Goal: Information Seeking & Learning: Learn about a topic

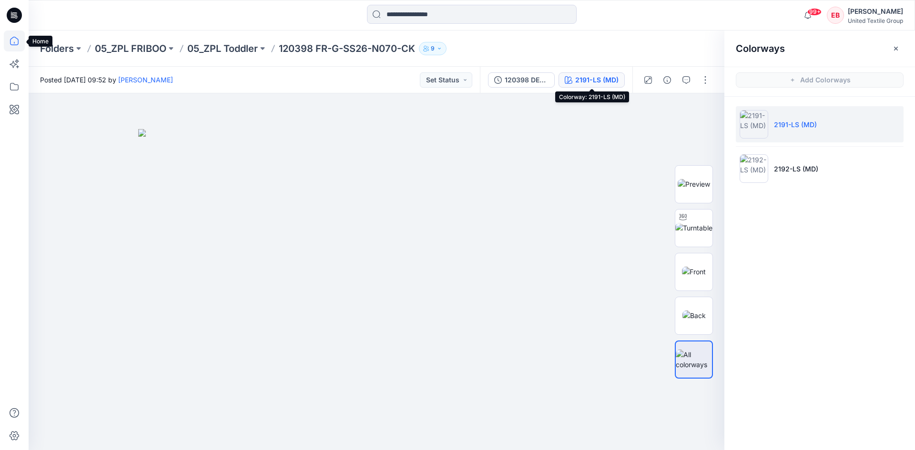
click at [18, 44] on icon at bounding box center [14, 40] width 21 height 21
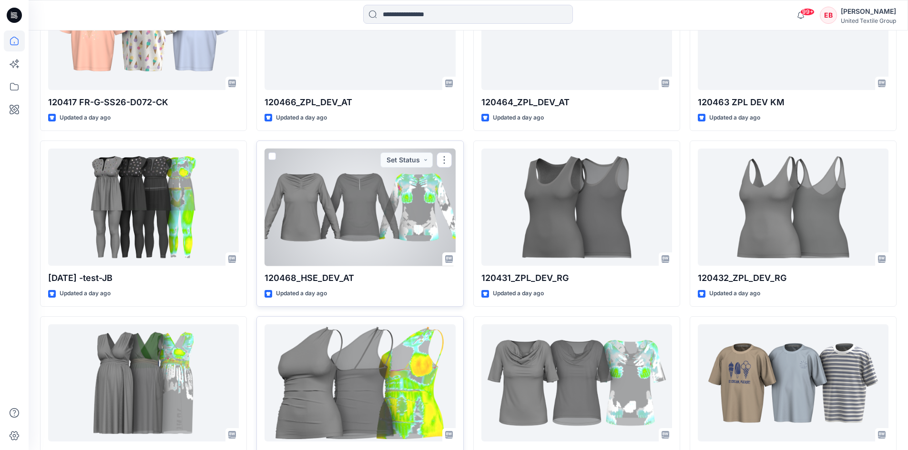
scroll to position [538, 0]
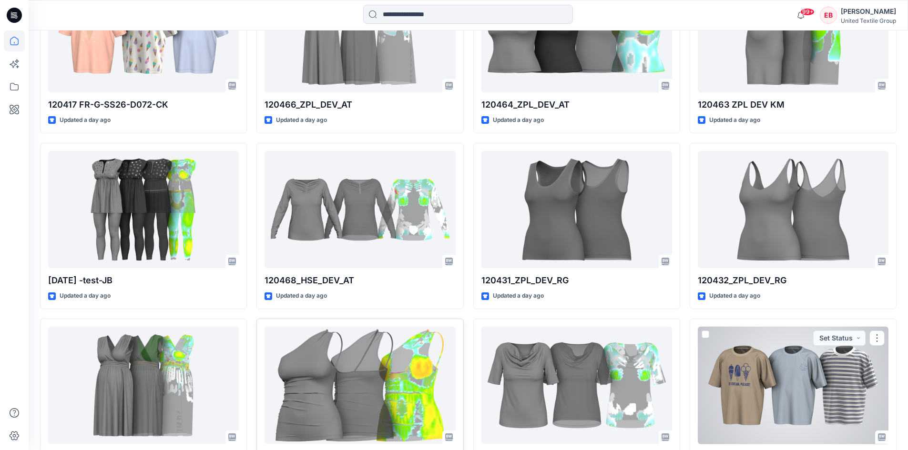
click at [735, 375] on div at bounding box center [793, 386] width 191 height 118
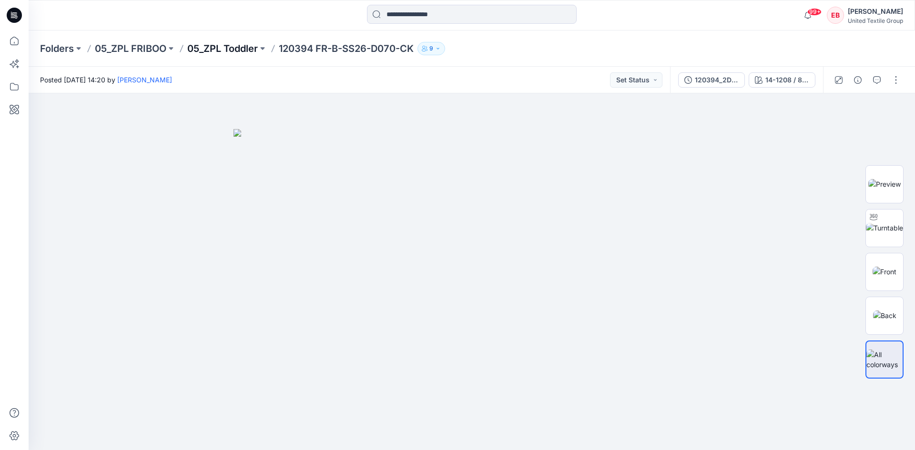
click at [232, 47] on p "05_ZPL Toddler" at bounding box center [222, 48] width 71 height 13
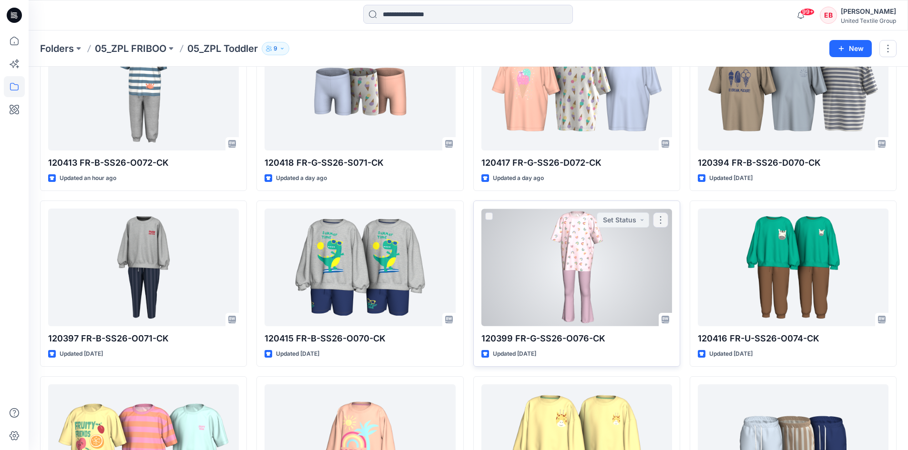
scroll to position [191, 0]
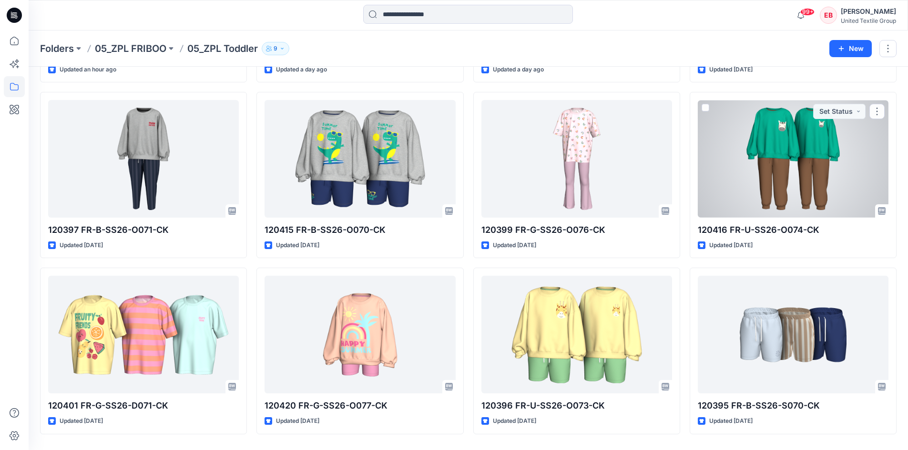
click at [784, 163] on div at bounding box center [793, 159] width 191 height 118
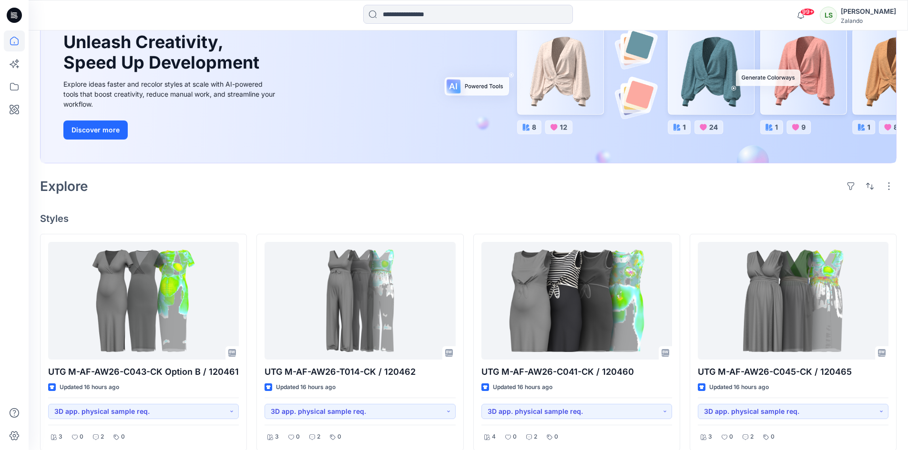
scroll to position [143, 0]
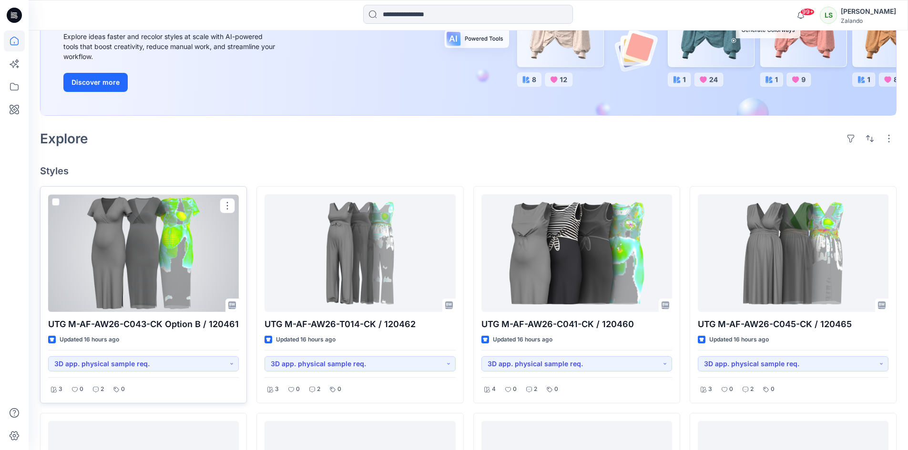
click at [100, 282] on div at bounding box center [143, 253] width 191 height 118
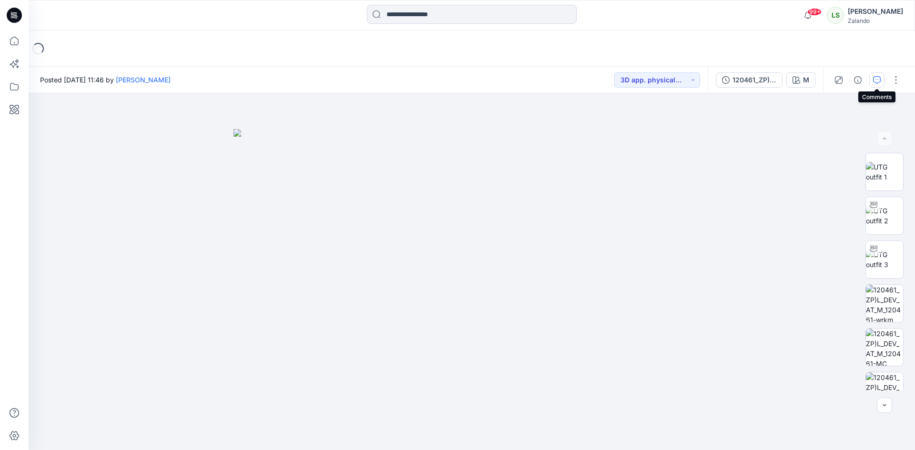
click at [877, 84] on button "button" at bounding box center [876, 79] width 15 height 15
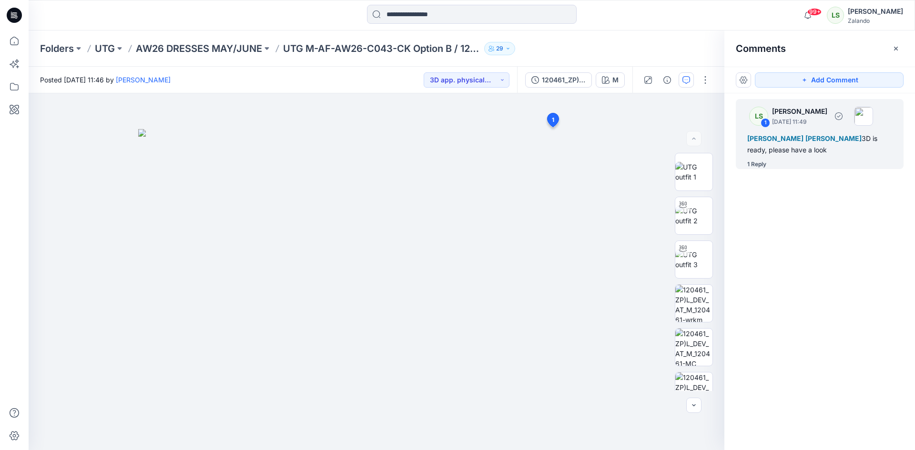
click at [761, 161] on div "1 Reply" at bounding box center [756, 165] width 19 height 10
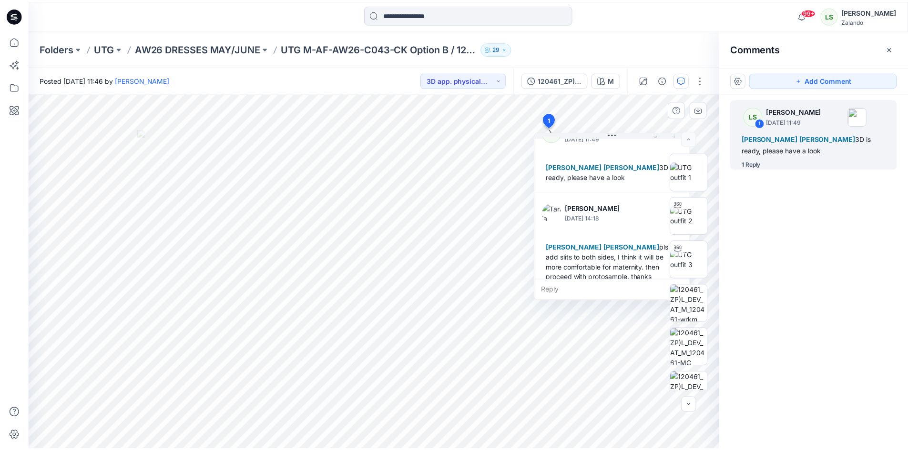
scroll to position [37, 0]
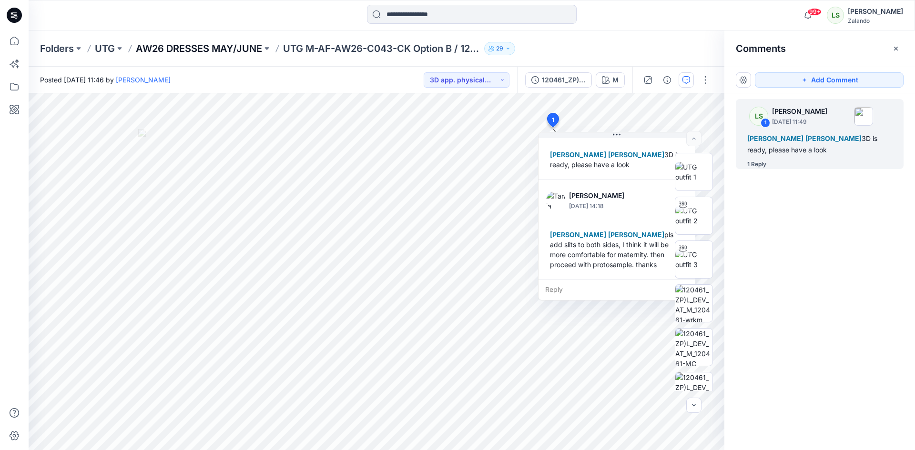
click at [227, 46] on p "AW26 DRESSES MAY/JUNE" at bounding box center [199, 48] width 126 height 13
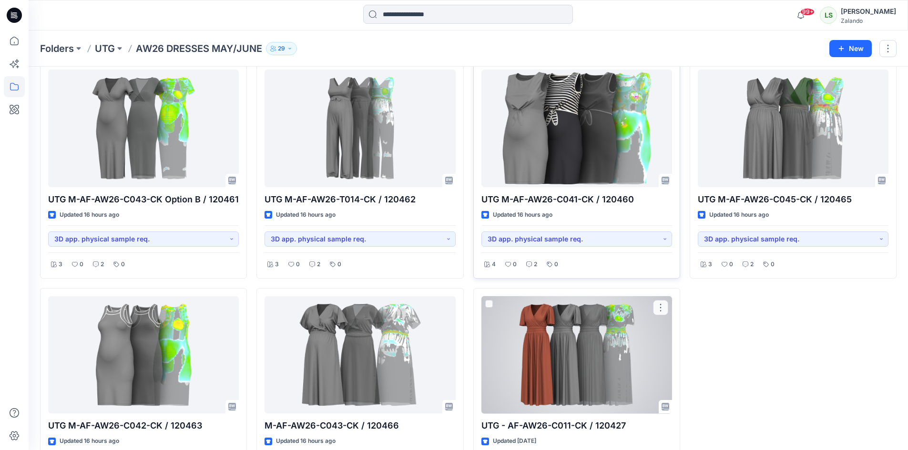
scroll to position [112, 0]
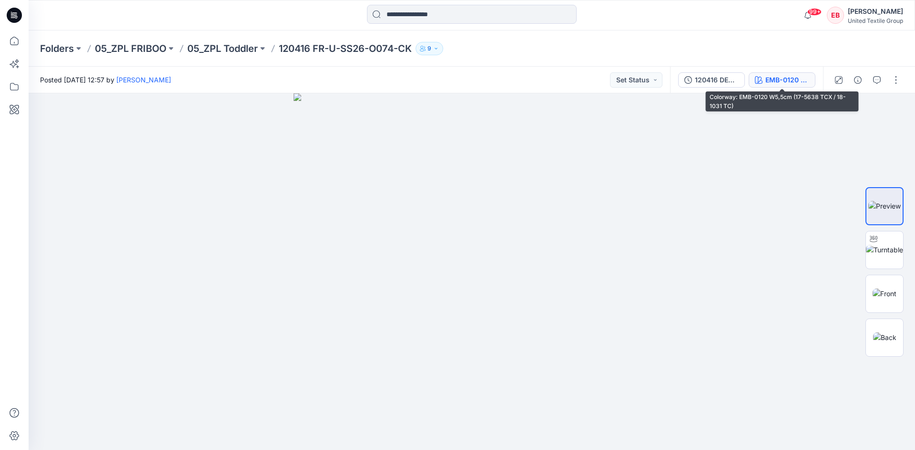
click at [778, 78] on div "EMB-0120 W5,5cm (17-5638 TCX / 18-1031 TC)" at bounding box center [787, 80] width 44 height 10
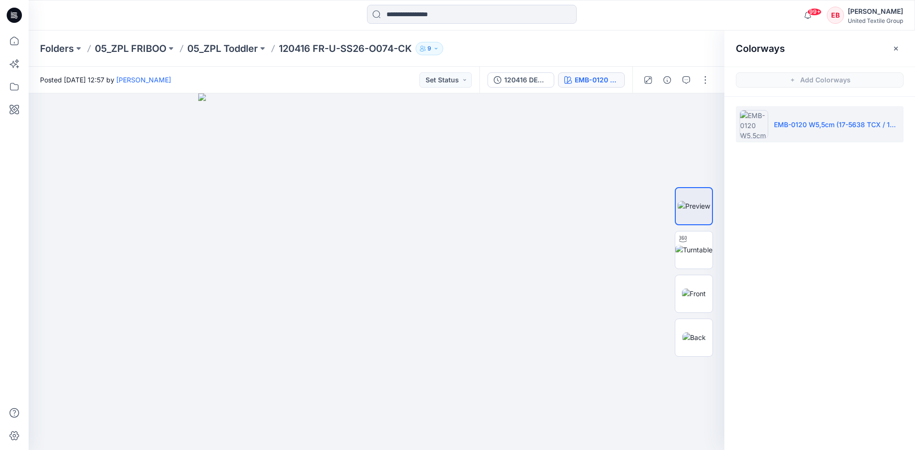
click at [677, 51] on div "Folders 05_ZPL FRIBOO 05_ZPL Toddler 120416 FR-U-SS26-O074-CK 9" at bounding box center [434, 48] width 789 height 13
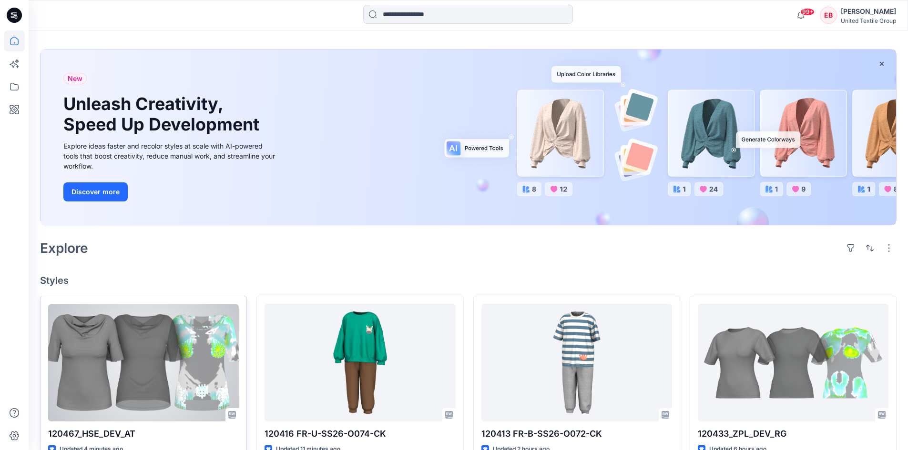
scroll to position [143, 0]
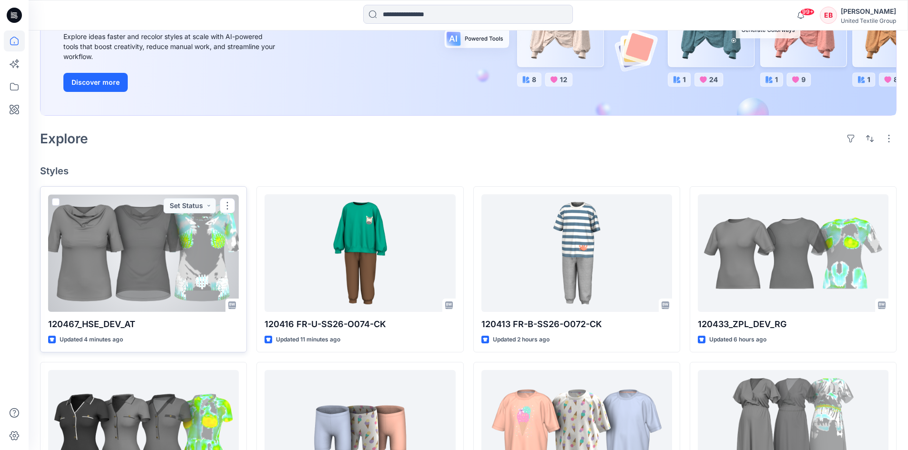
click at [183, 264] on div at bounding box center [143, 253] width 191 height 118
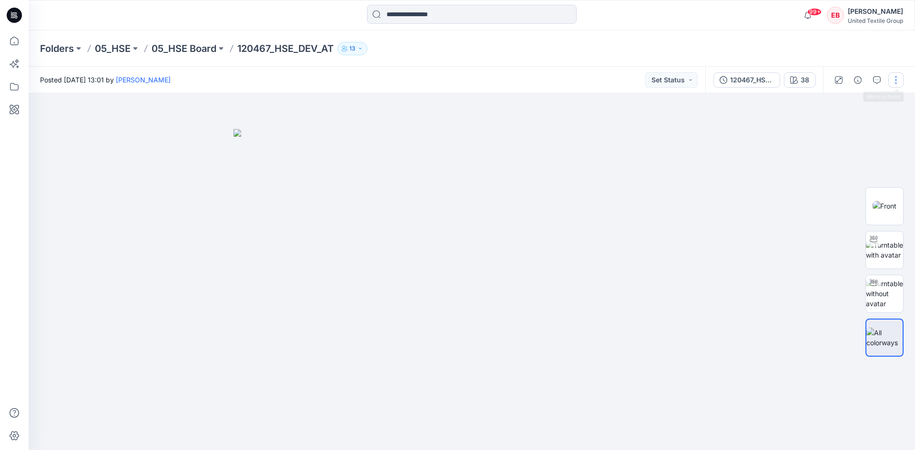
click at [890, 80] on button "button" at bounding box center [895, 79] width 15 height 15
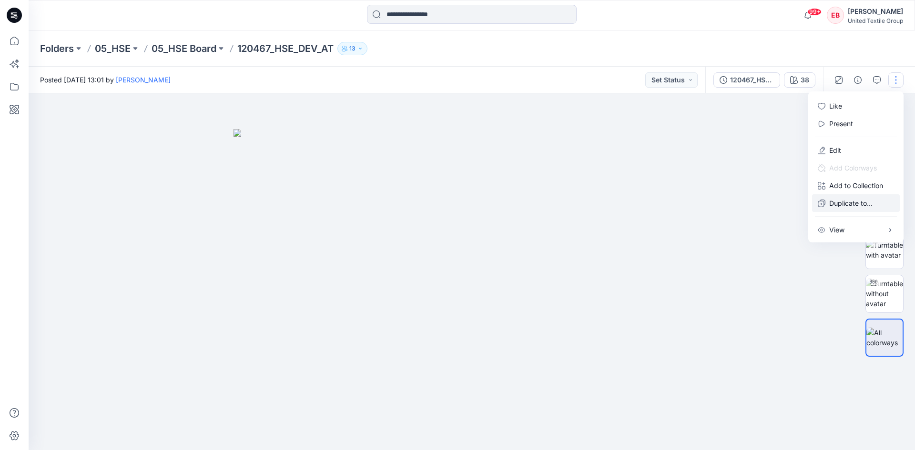
click at [856, 200] on p "Duplicate to..." at bounding box center [850, 203] width 43 height 10
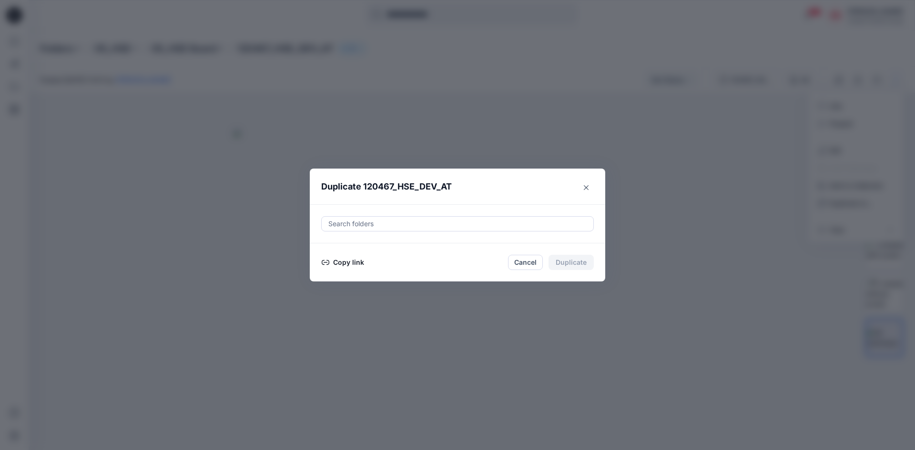
click at [352, 259] on button "Copy link" at bounding box center [342, 262] width 43 height 11
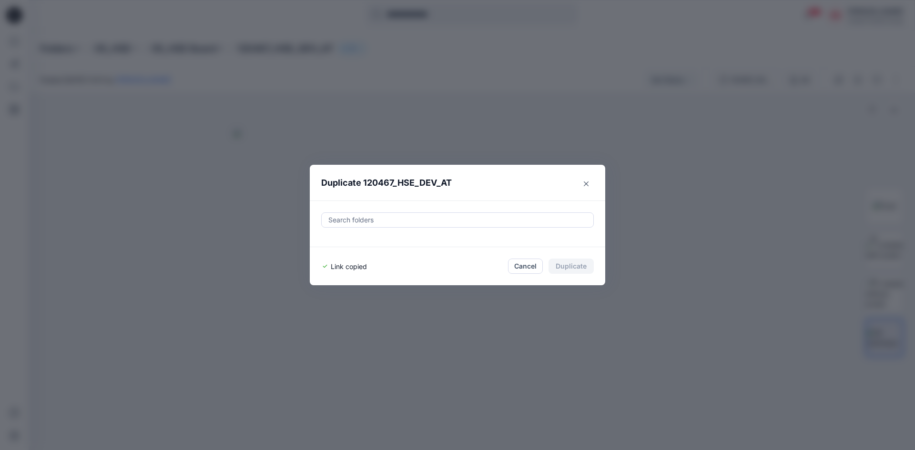
click at [583, 180] on button "Close" at bounding box center [585, 183] width 15 height 15
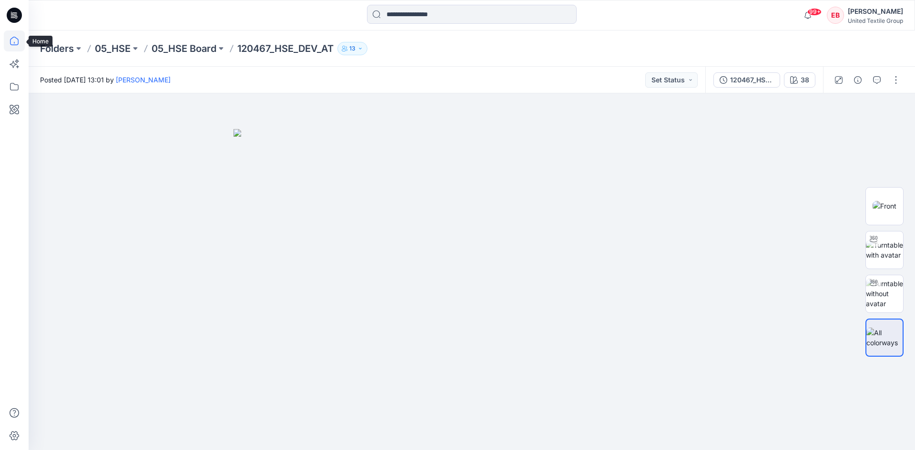
click at [16, 42] on icon at bounding box center [14, 40] width 21 height 21
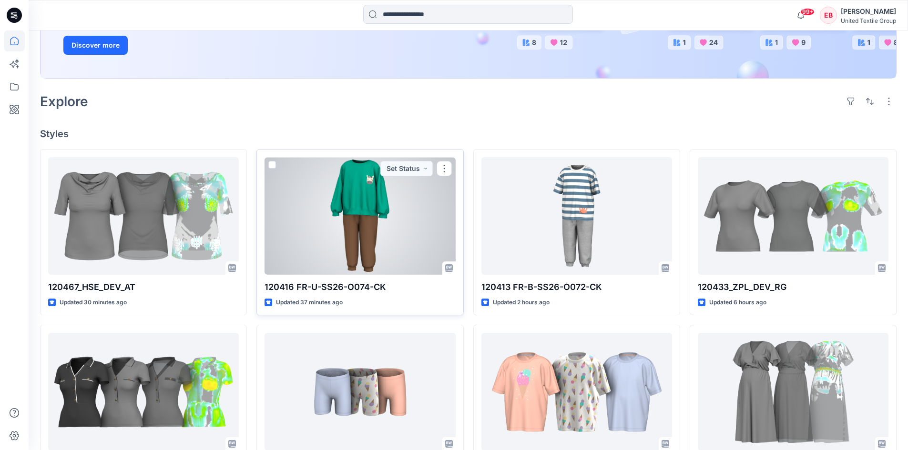
scroll to position [286, 0]
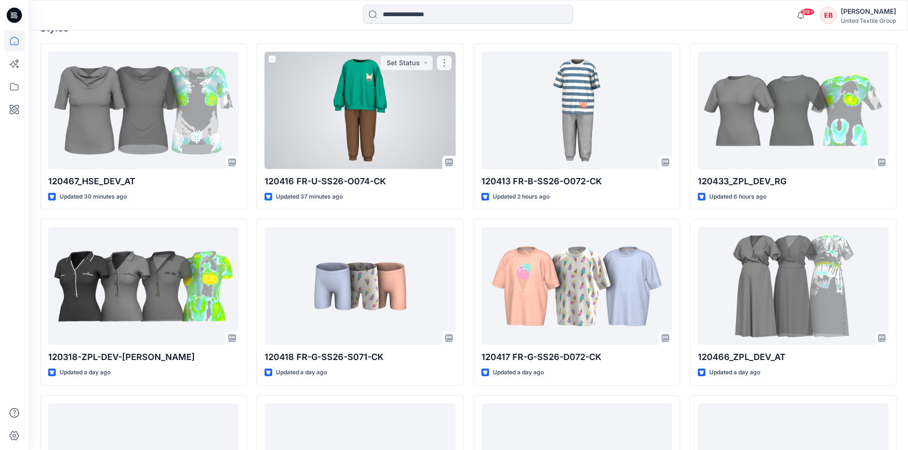
click at [412, 132] on div at bounding box center [359, 110] width 191 height 118
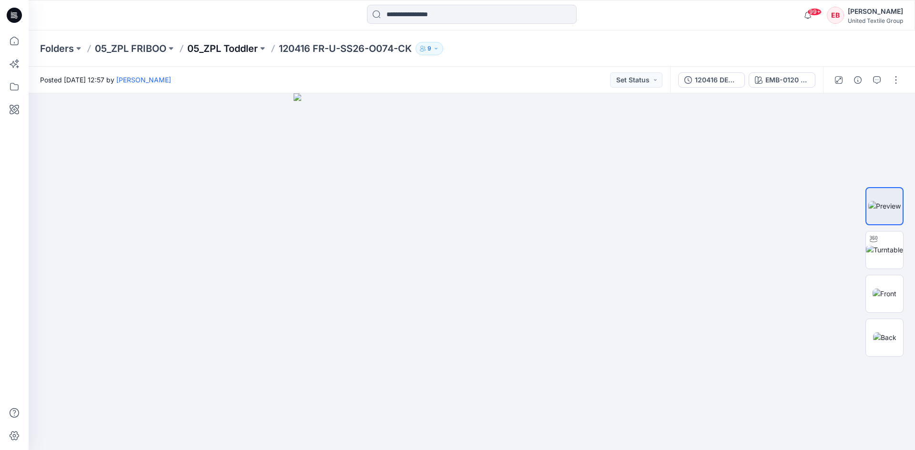
click at [238, 51] on p "05_ZPL Toddler" at bounding box center [222, 48] width 71 height 13
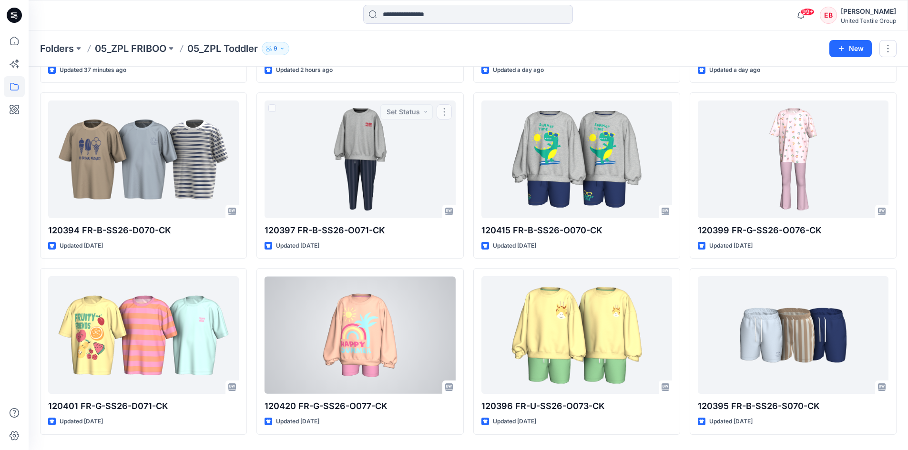
scroll to position [191, 0]
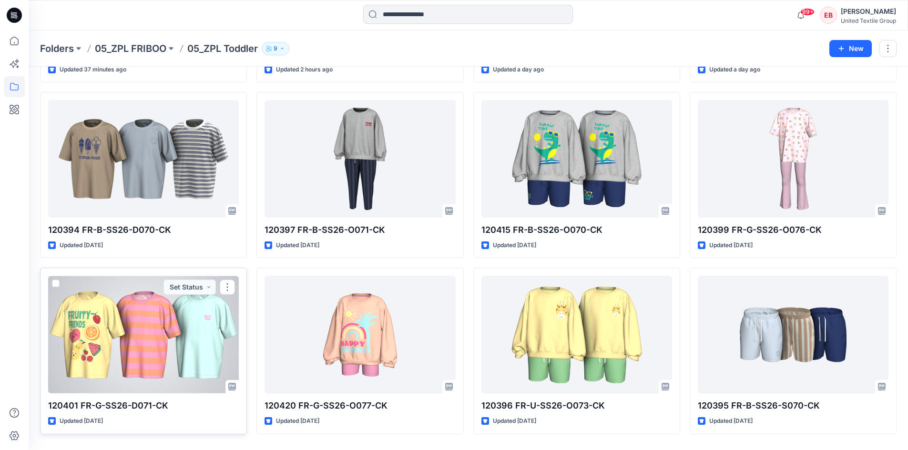
click at [189, 346] on div at bounding box center [143, 335] width 191 height 118
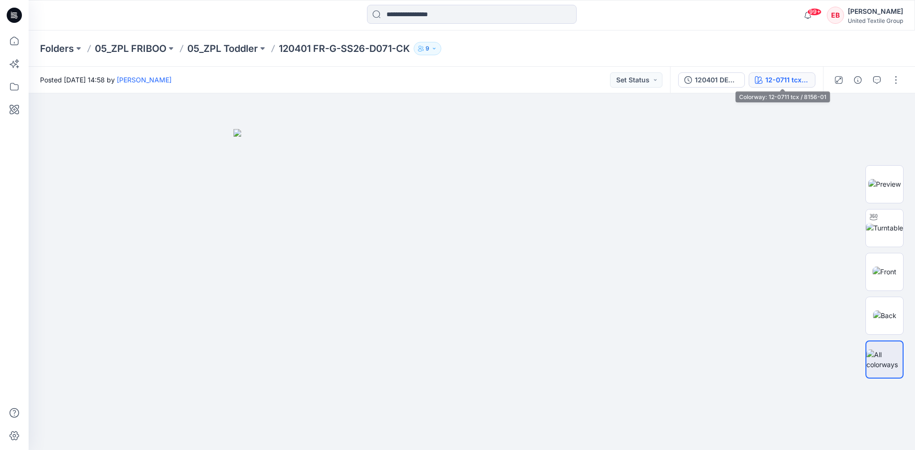
click at [780, 77] on div "12-0711 tcx / 8156-01" at bounding box center [787, 80] width 44 height 10
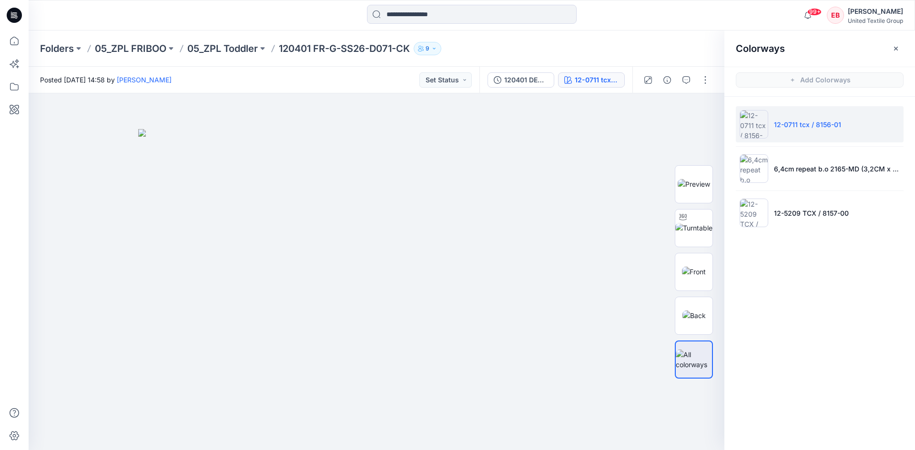
click at [670, 54] on div "Folders 05_ZPL FRIBOO 05_ZPL Toddler 120401 FR-G-SS26-D071-CK 9" at bounding box center [434, 48] width 789 height 13
